Goal: Navigation & Orientation: Find specific page/section

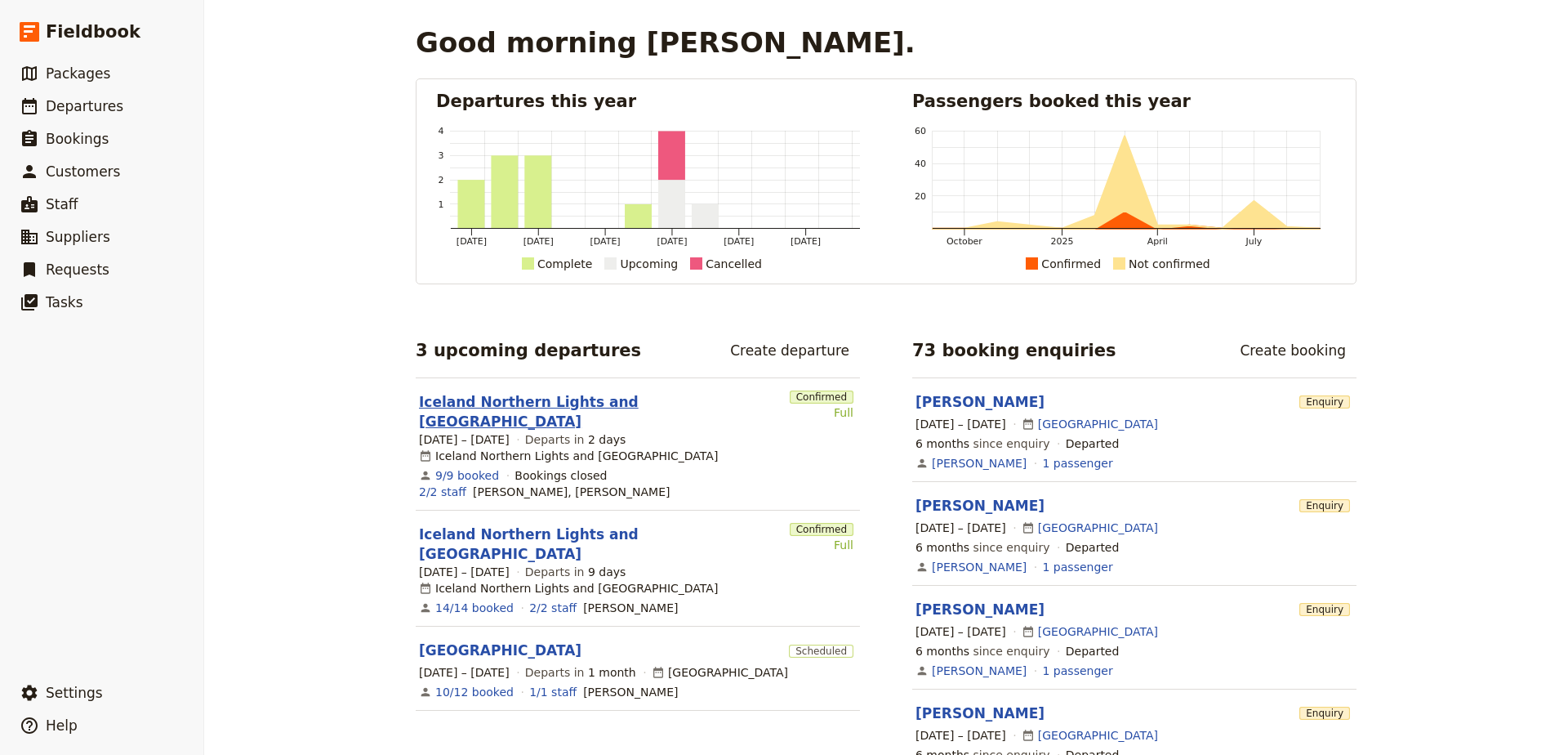
click at [629, 399] on link "Iceland Northern Lights and [GEOGRAPHIC_DATA]" at bounding box center [601, 411] width 365 height 39
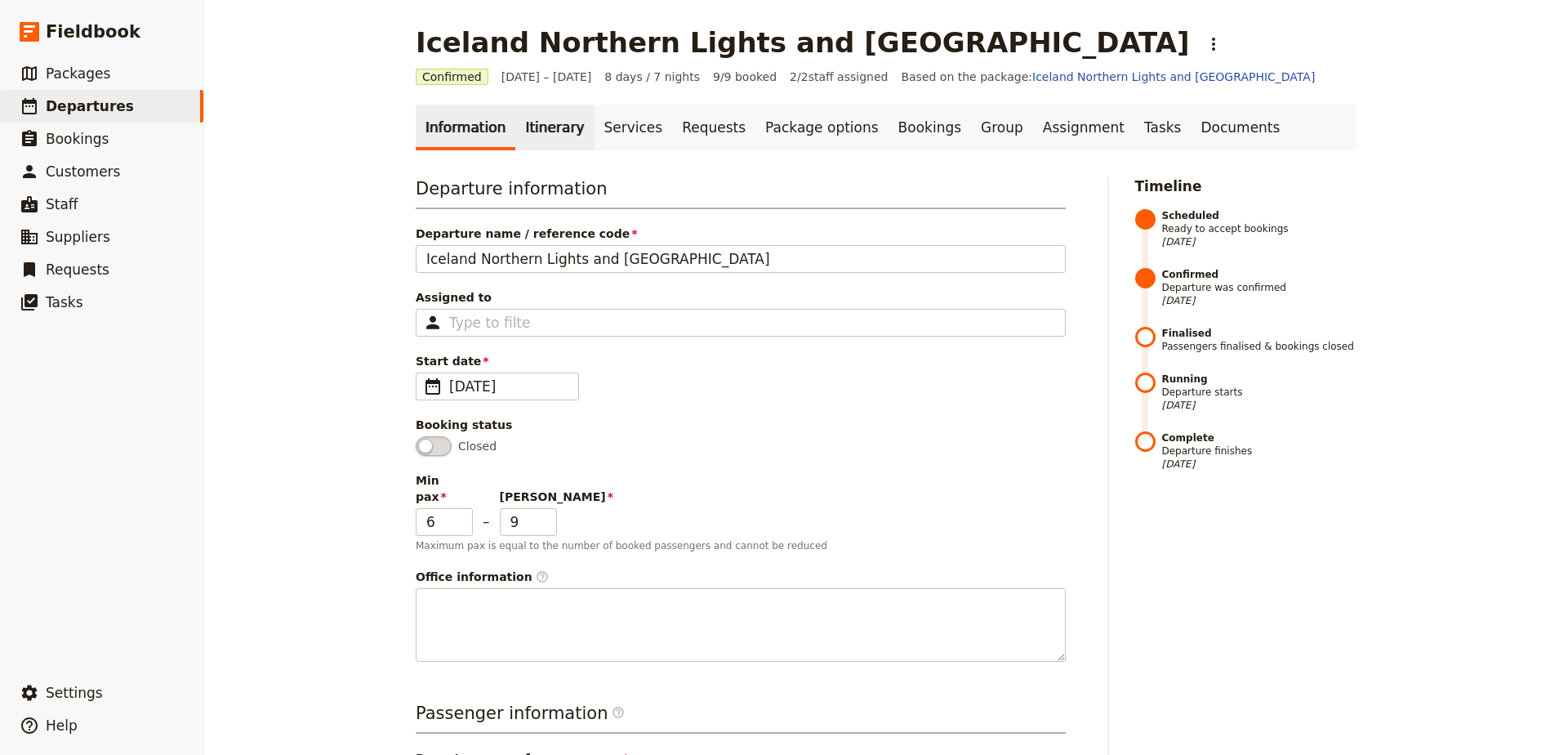
click at [560, 121] on link "Itinerary" at bounding box center [554, 127] width 79 height 45
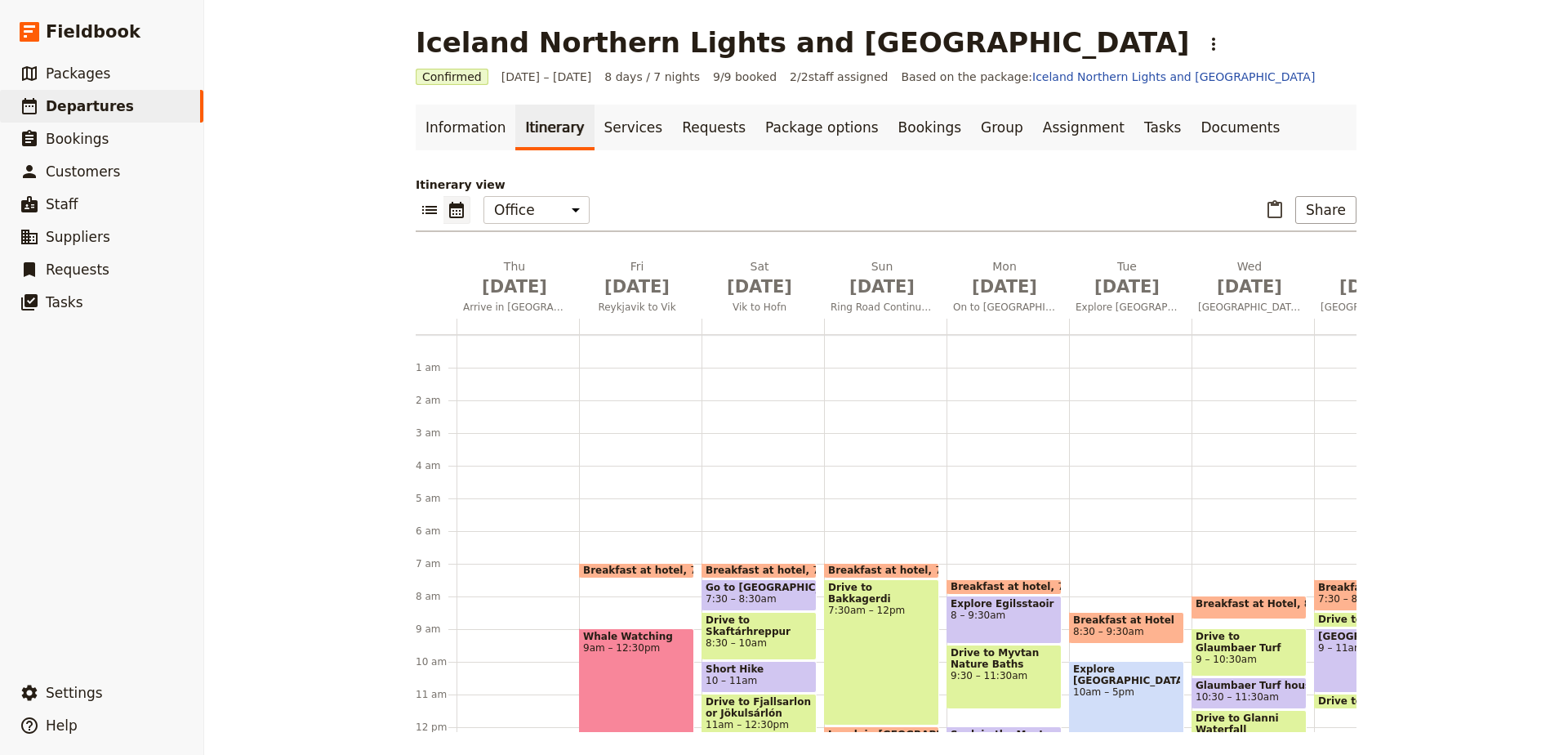
scroll to position [213, 0]
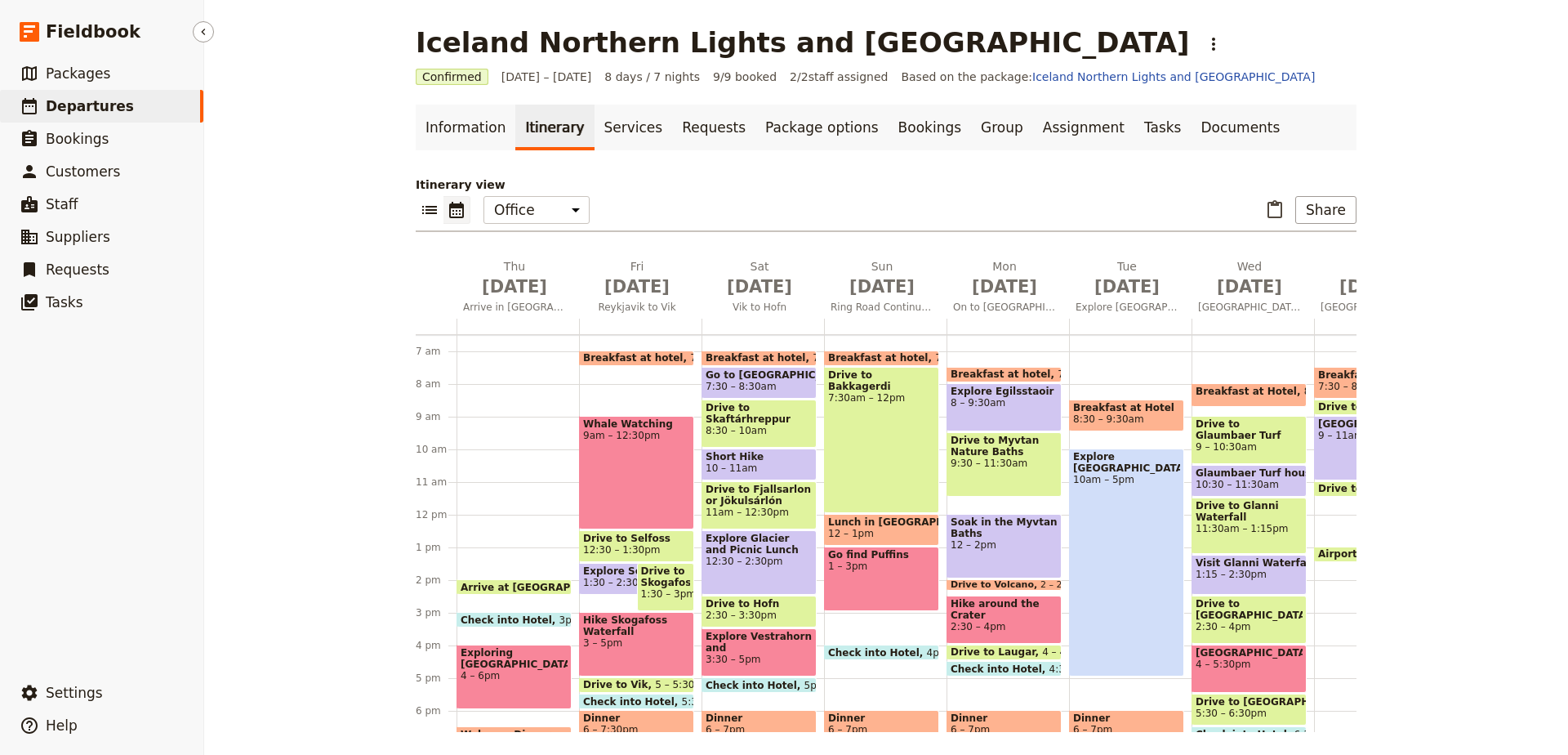
click at [93, 105] on span "Departures" at bounding box center [89, 107] width 88 height 17
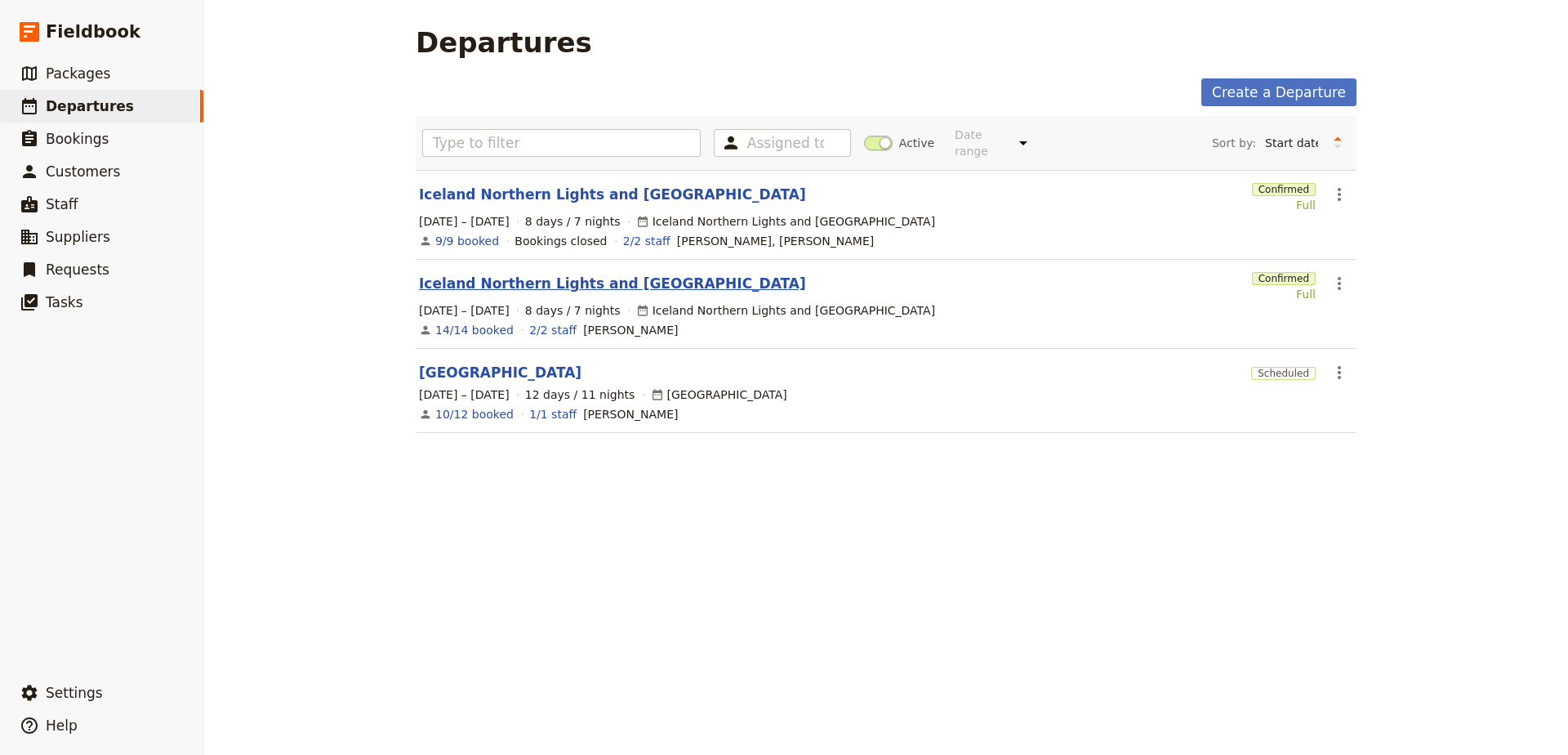
click at [498, 274] on link "Iceland Northern Lights and [GEOGRAPHIC_DATA]" at bounding box center [612, 284] width 387 height 20
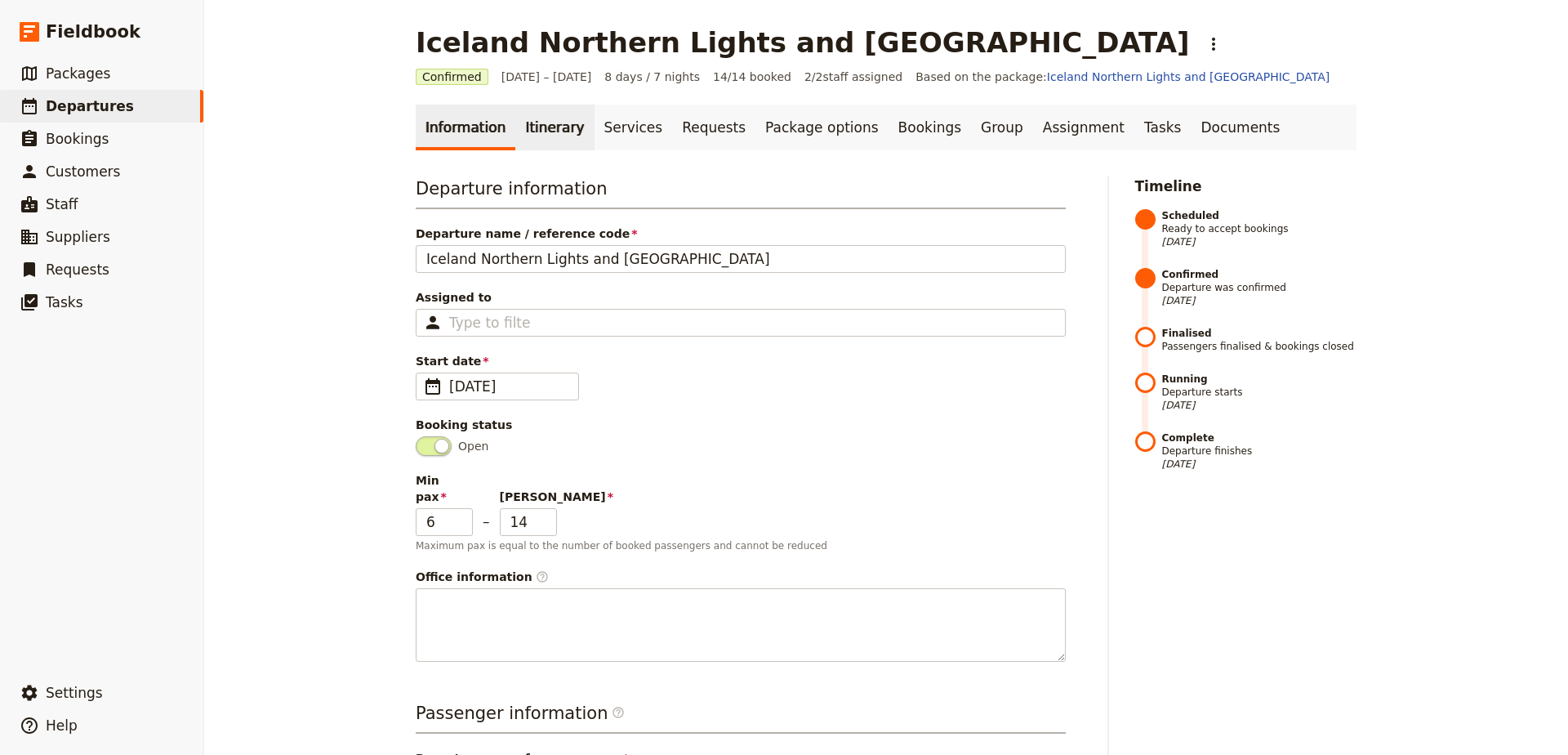
click at [549, 129] on link "Itinerary" at bounding box center [554, 127] width 79 height 45
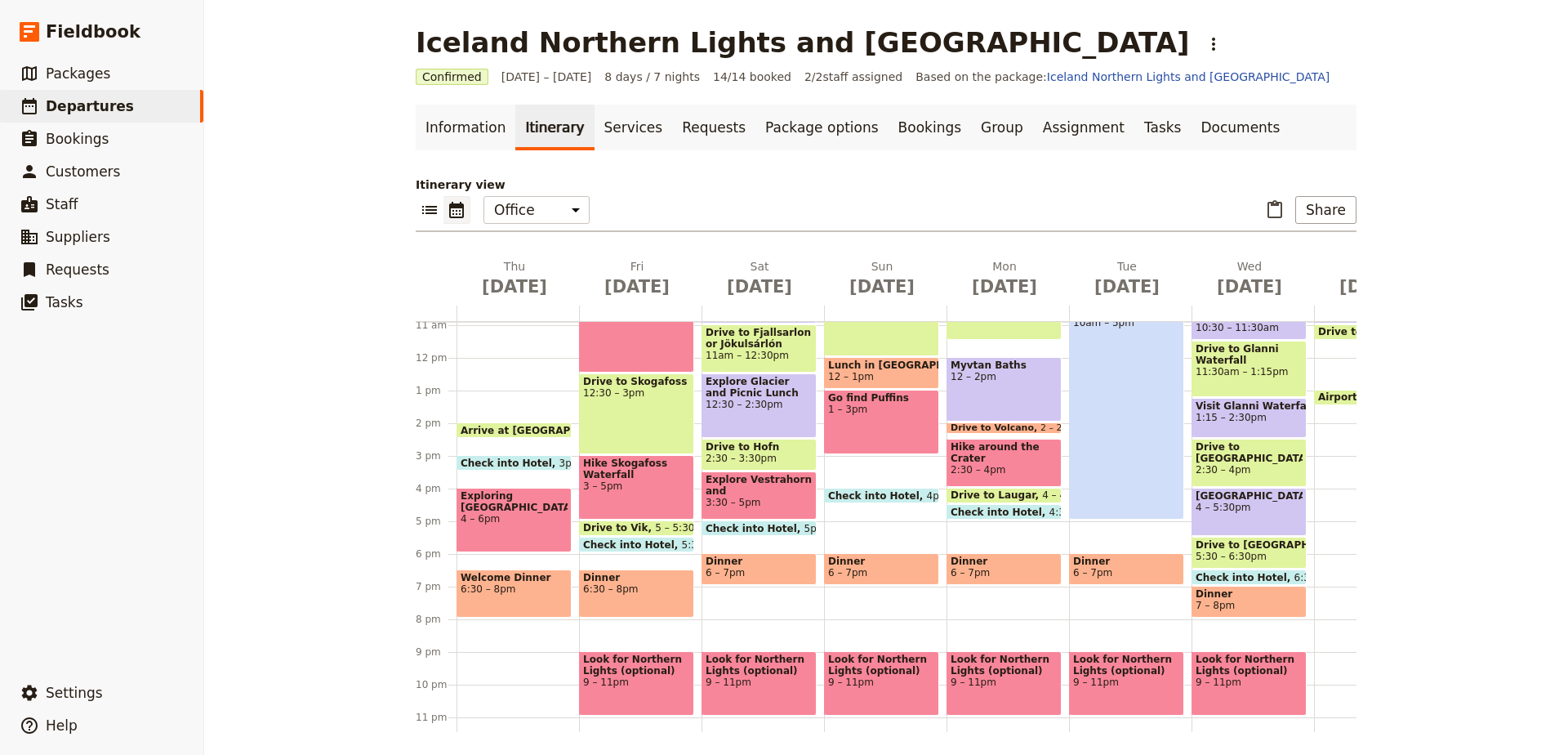
scroll to position [373, 0]
